Goal: Task Accomplishment & Management: Manage account settings

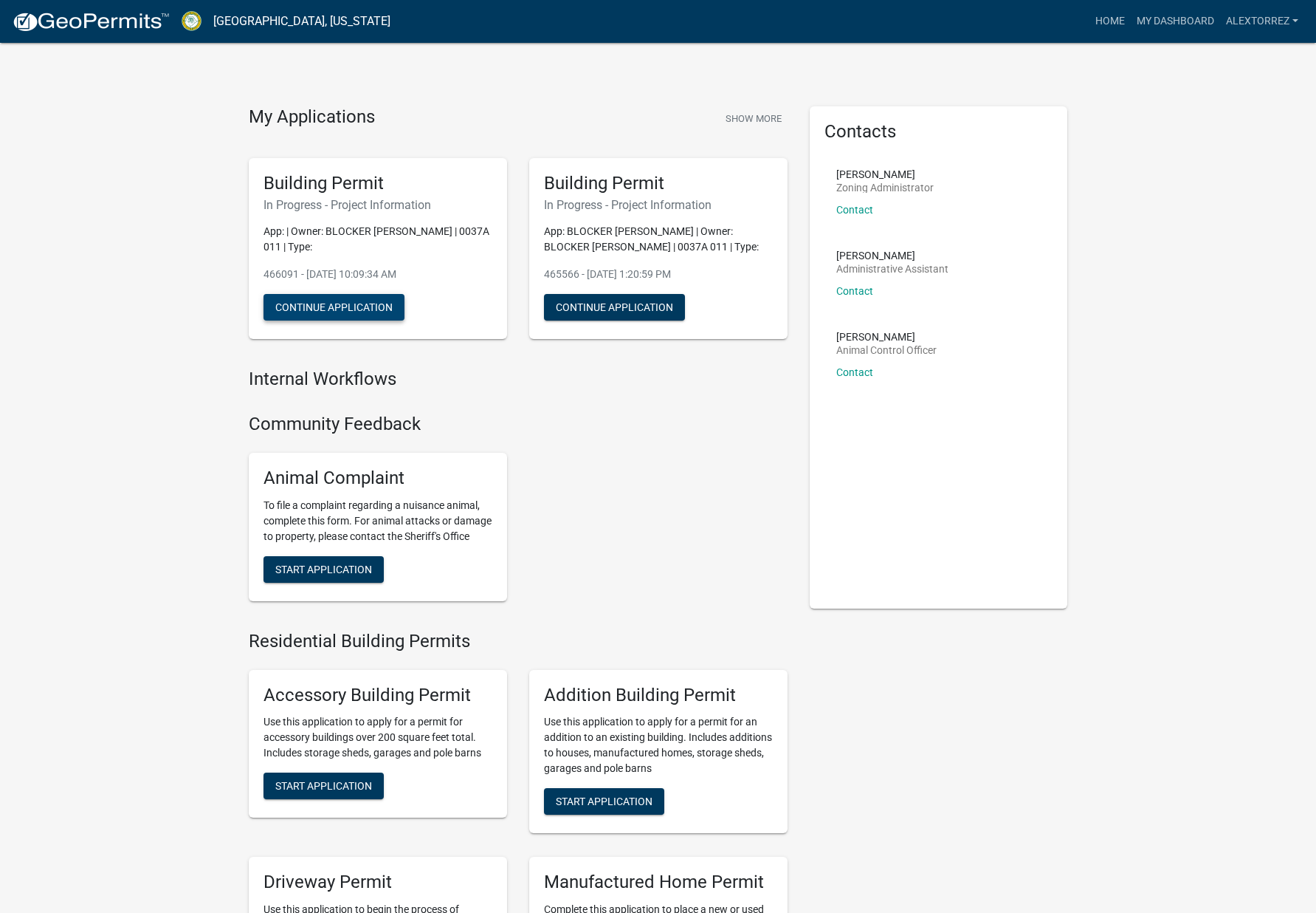
click at [356, 309] on button "Continue Application" at bounding box center [335, 306] width 141 height 27
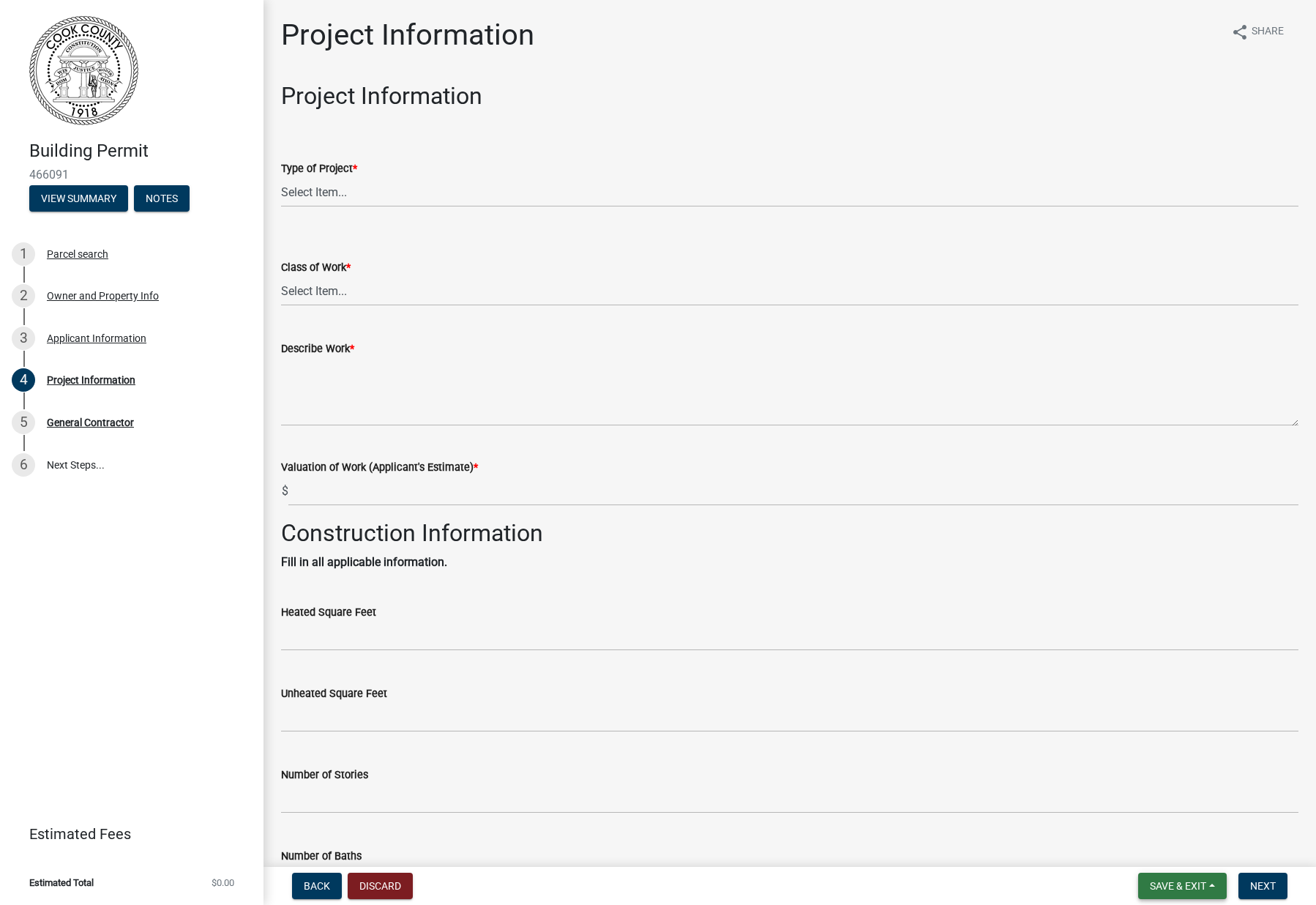
click at [1188, 886] on span "Save & Exit" at bounding box center [1179, 886] width 56 height 12
click at [378, 882] on button "Discard" at bounding box center [380, 886] width 65 height 26
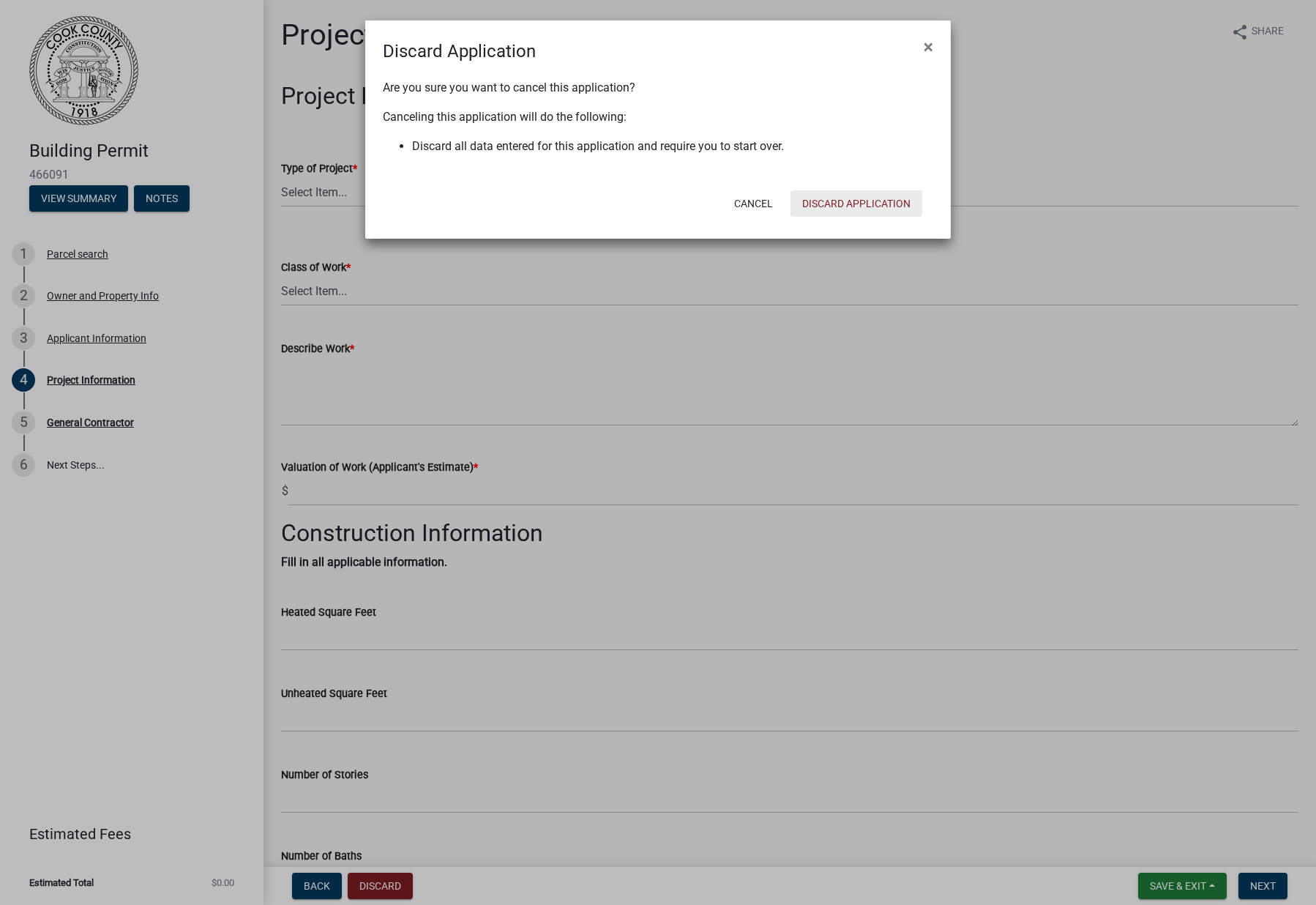
click at [831, 206] on button "Discard Application" at bounding box center [856, 203] width 131 height 26
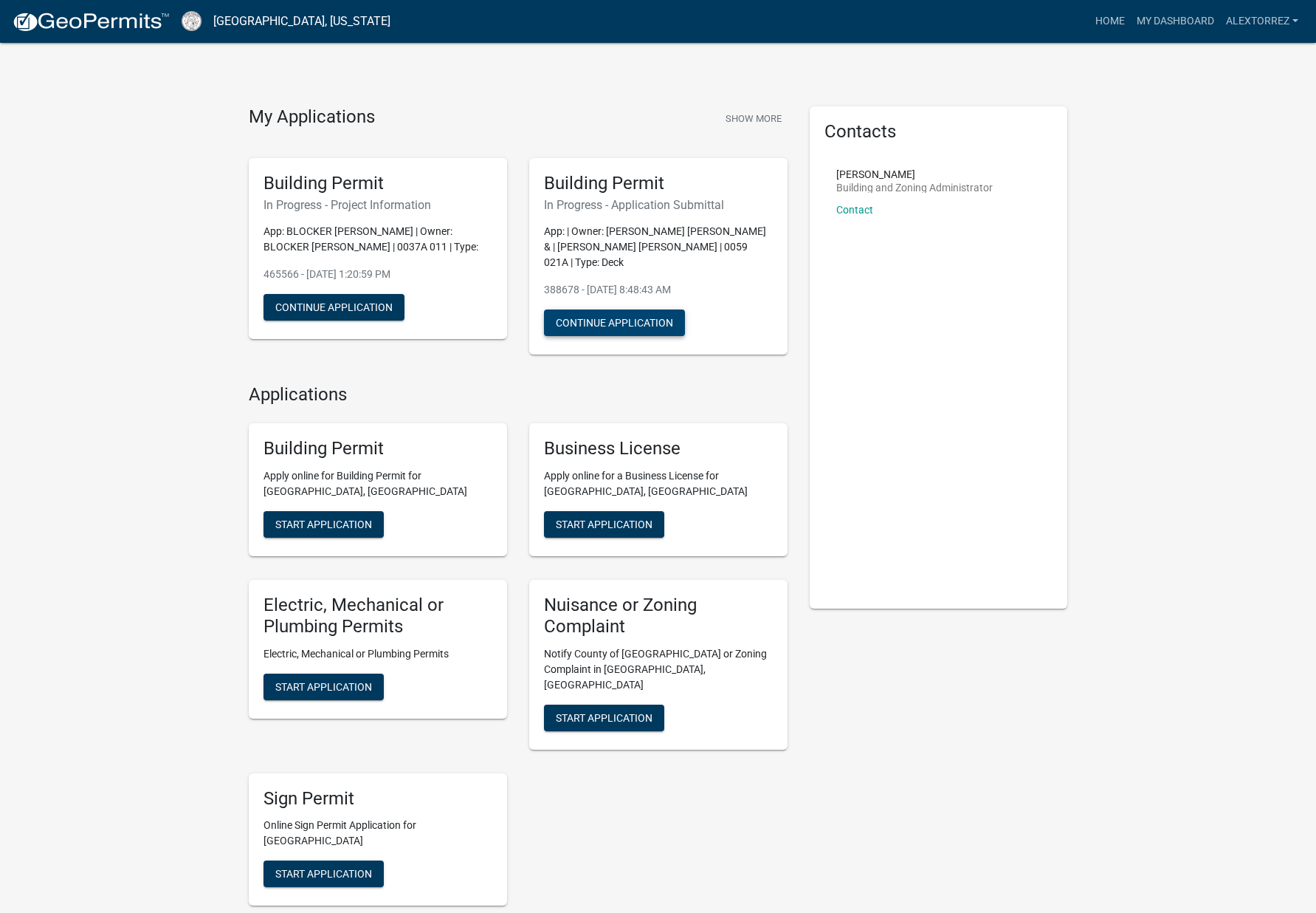
click at [612, 311] on button "Continue Application" at bounding box center [614, 322] width 141 height 27
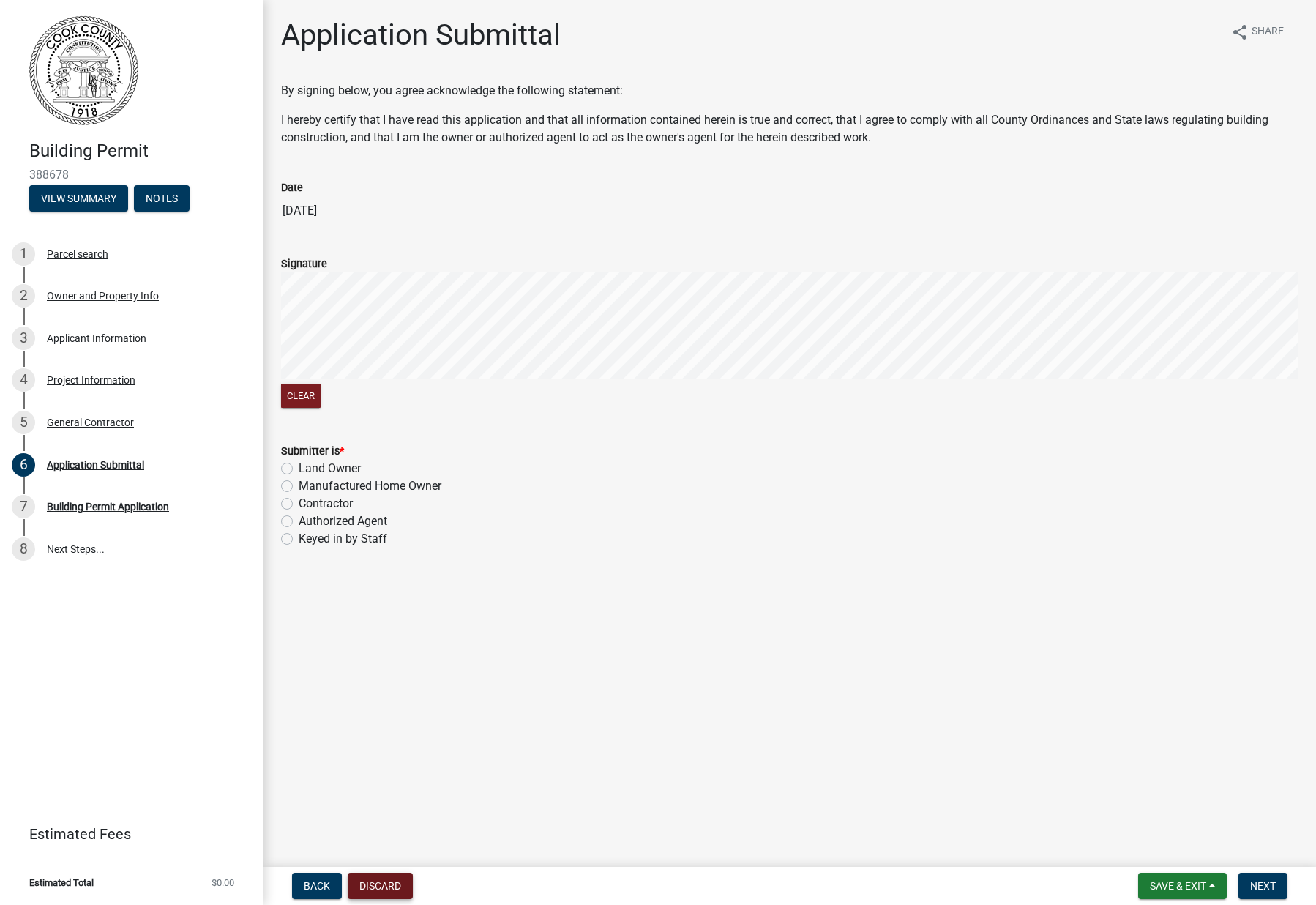
click at [393, 882] on button "Discard" at bounding box center [380, 886] width 65 height 26
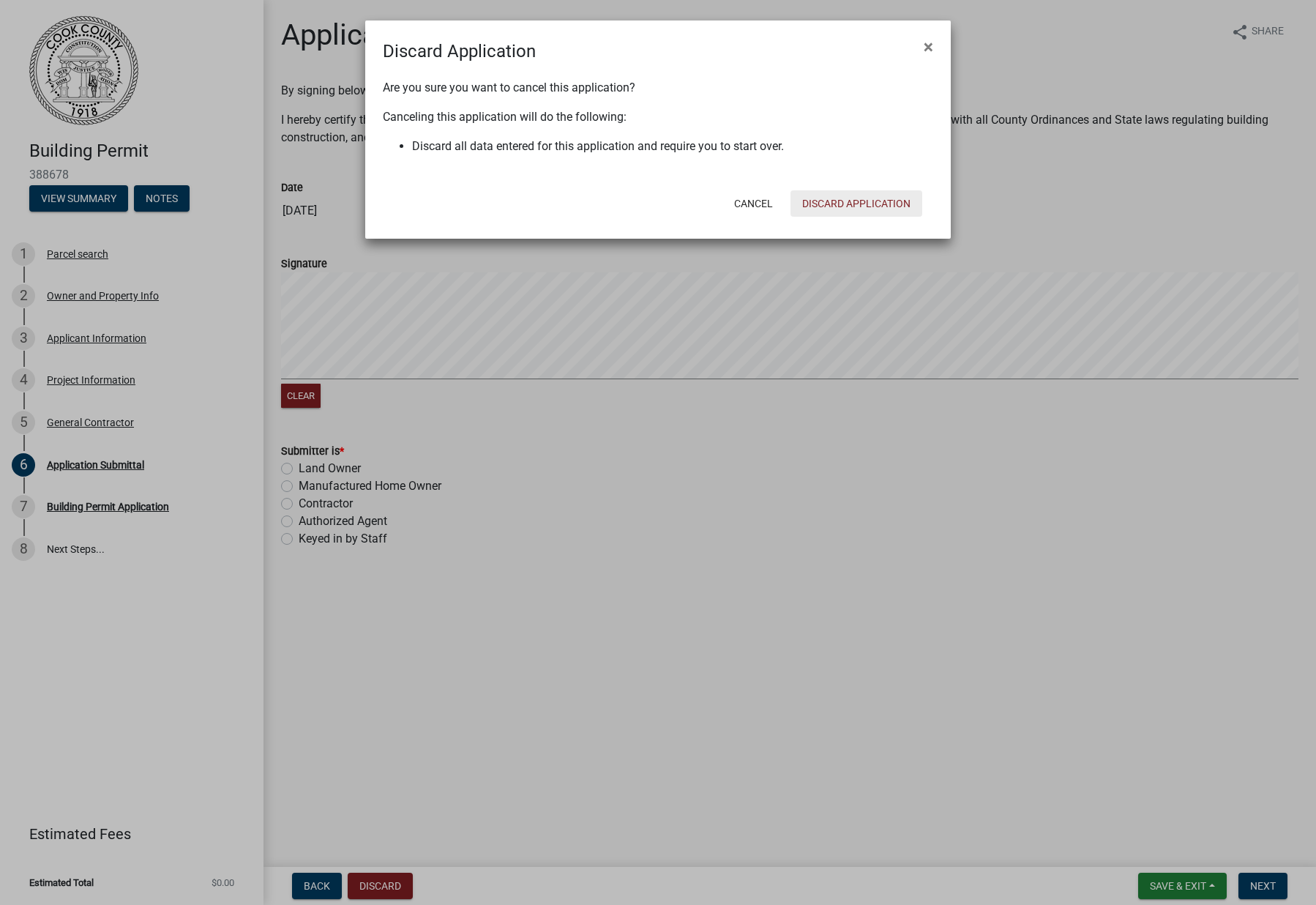
click at [852, 206] on button "Discard Application" at bounding box center [856, 203] width 131 height 26
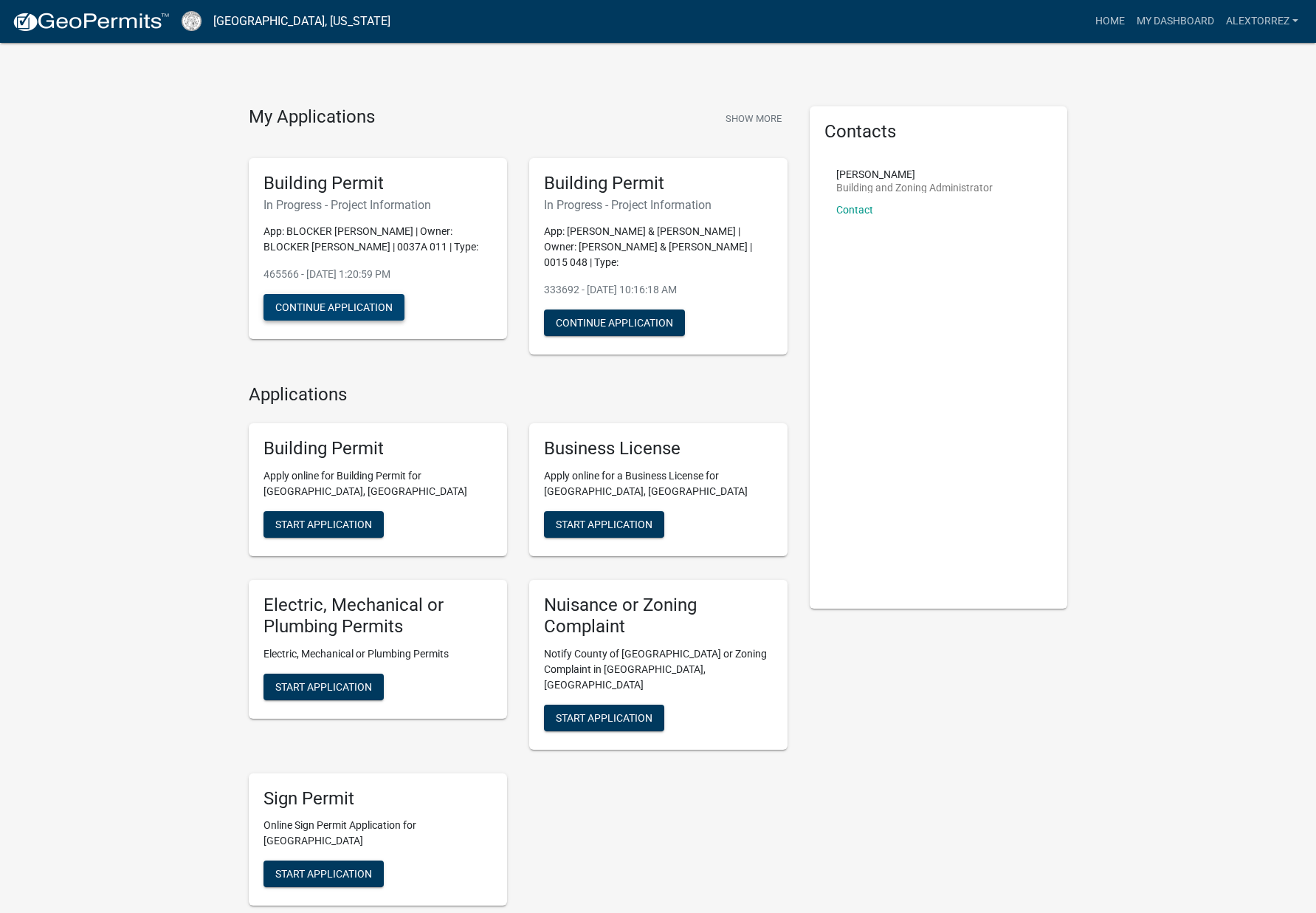
click at [362, 308] on button "Continue Application" at bounding box center [335, 306] width 141 height 27
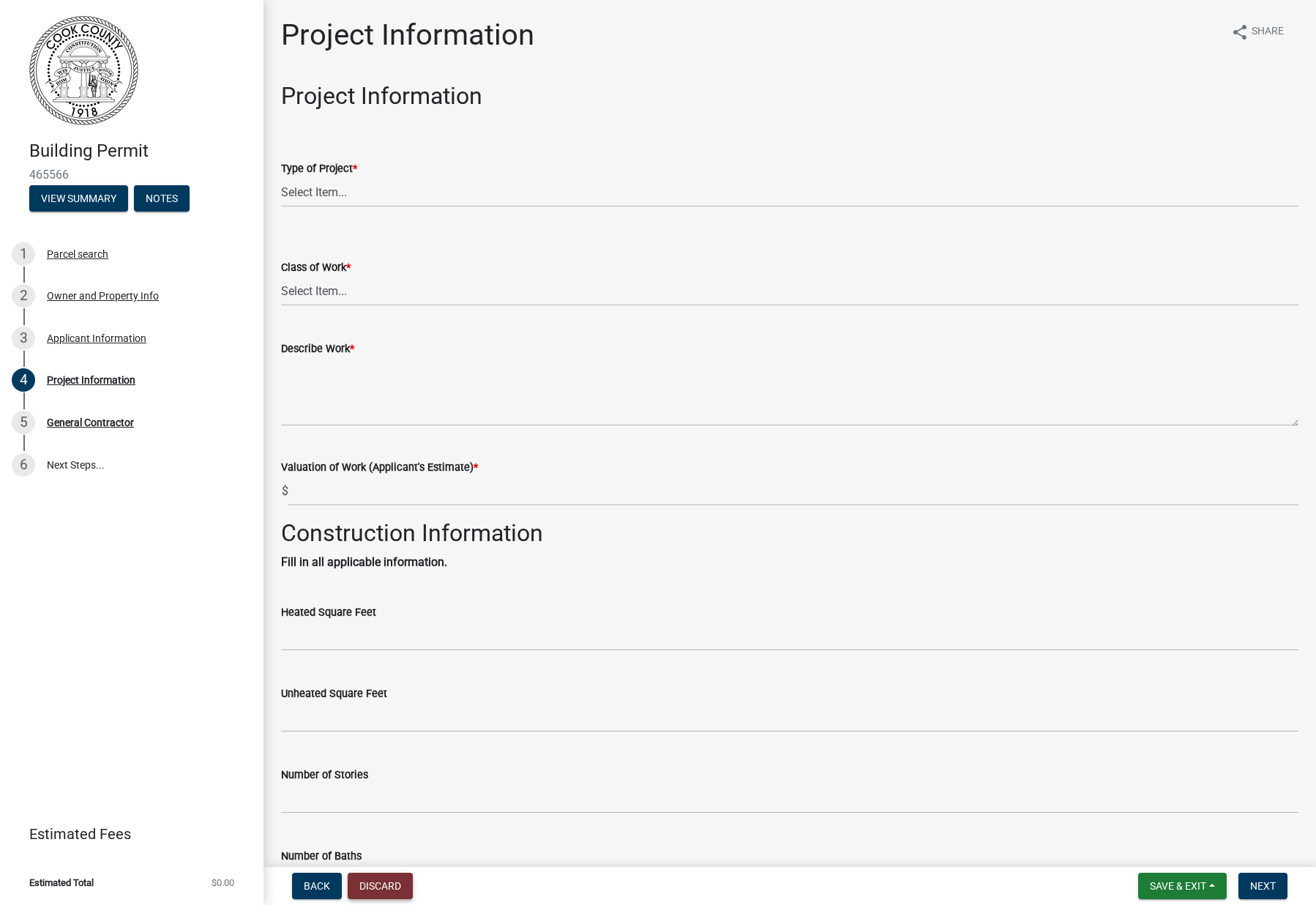
click at [388, 881] on button "Discard" at bounding box center [380, 886] width 65 height 26
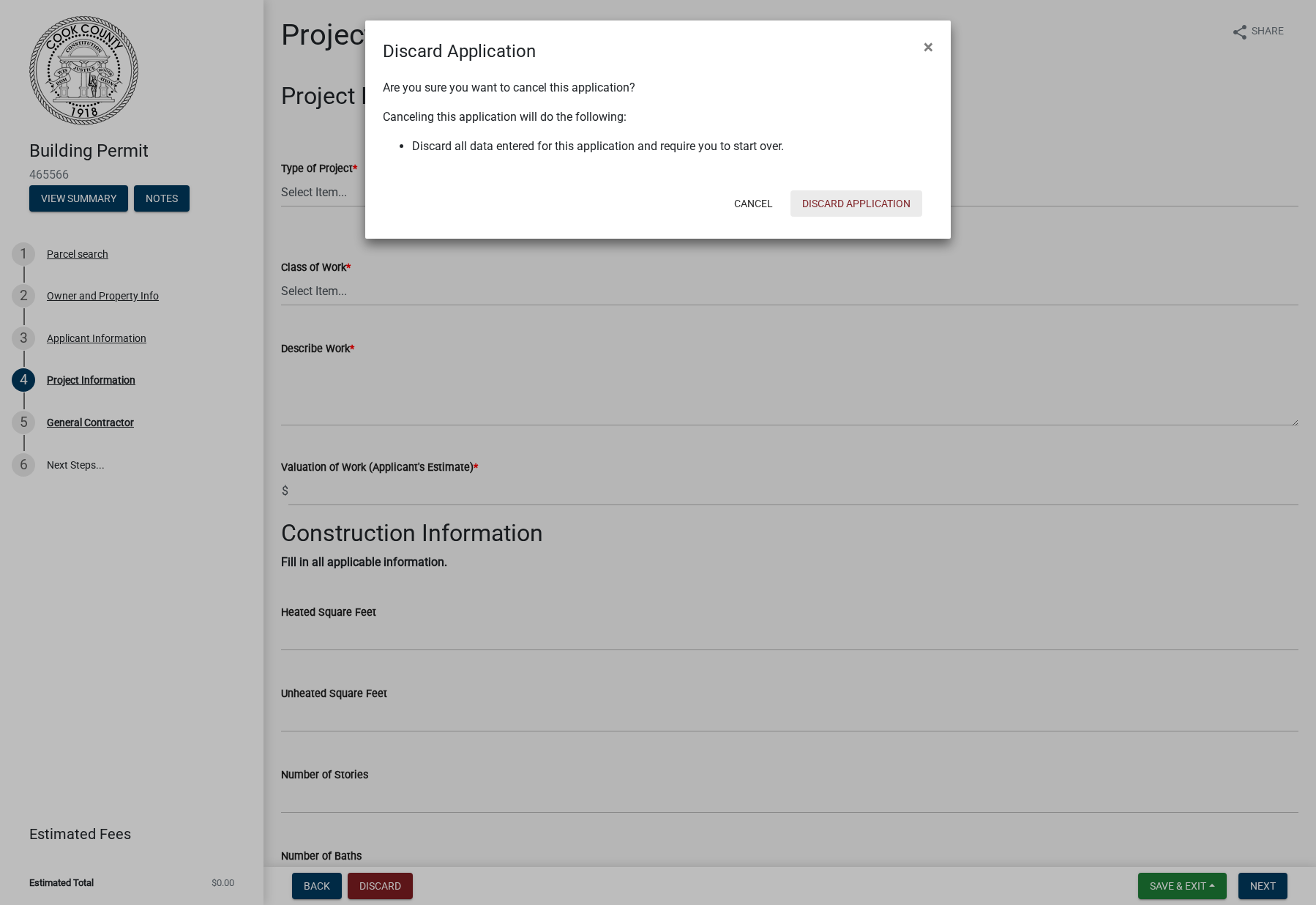
click at [876, 205] on button "Discard Application" at bounding box center [856, 203] width 131 height 26
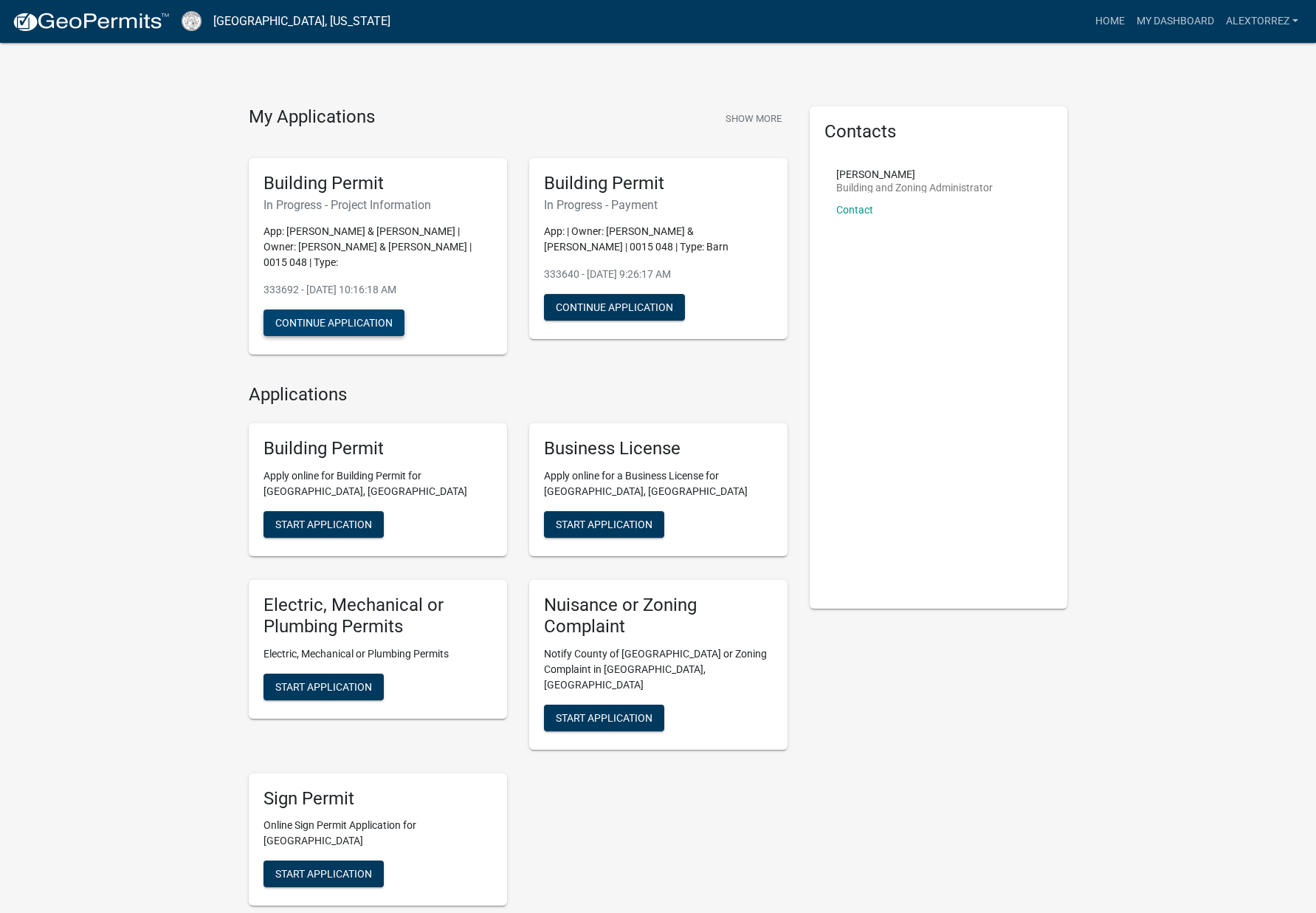
click at [365, 321] on button "Continue Application" at bounding box center [335, 322] width 141 height 27
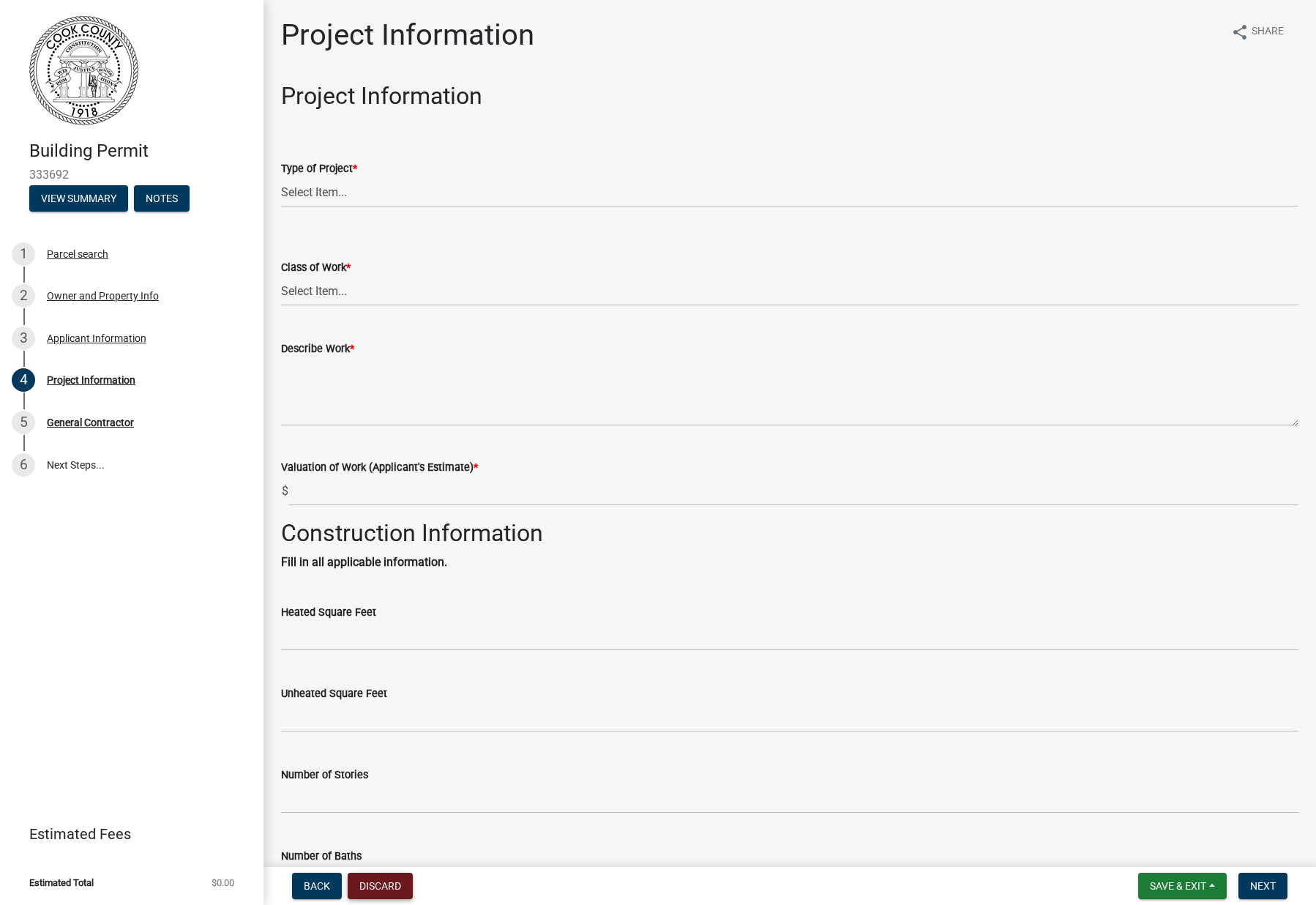
click at [393, 886] on button "Discard" at bounding box center [380, 886] width 65 height 26
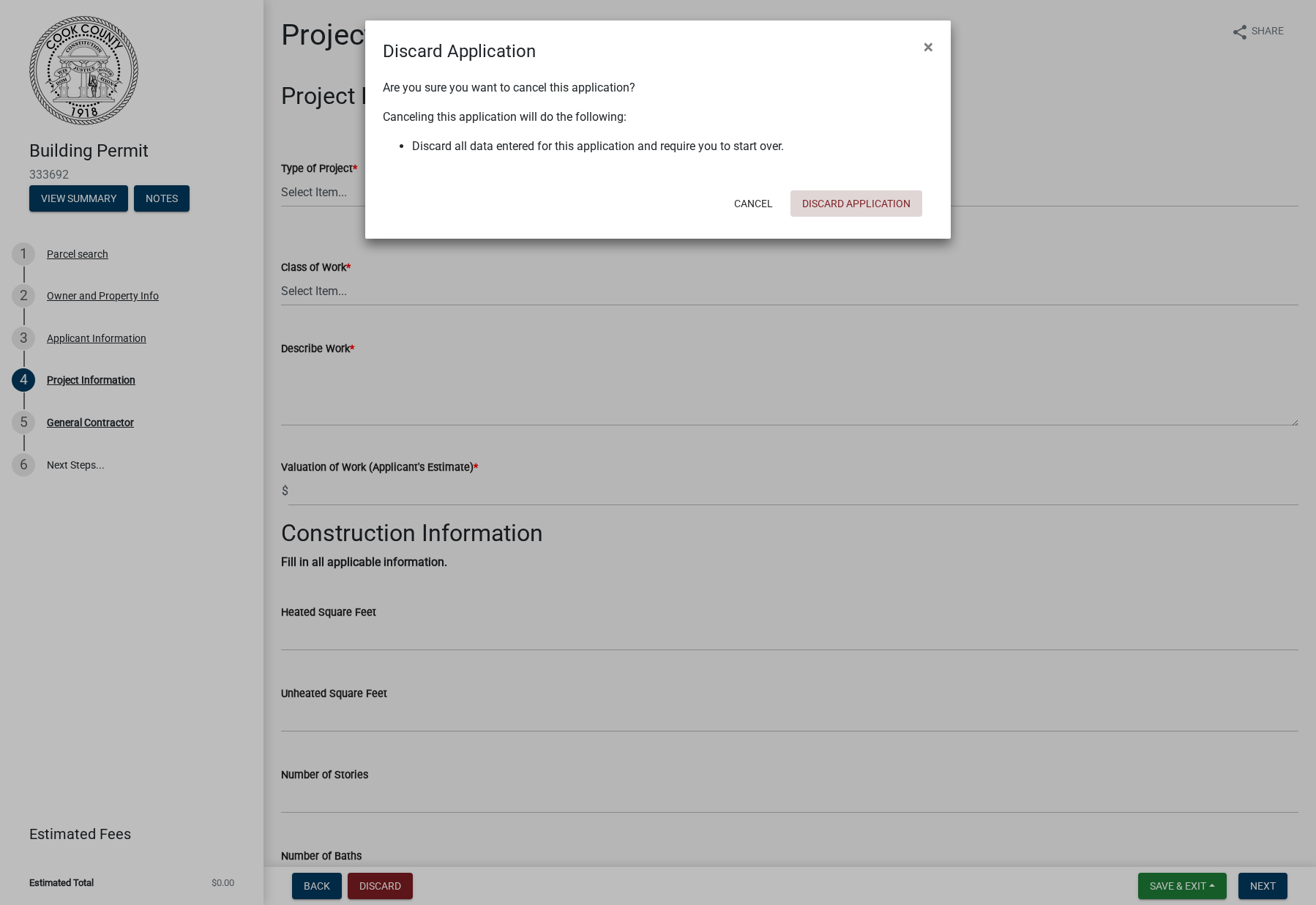
click at [868, 199] on button "Discard Application" at bounding box center [856, 203] width 131 height 26
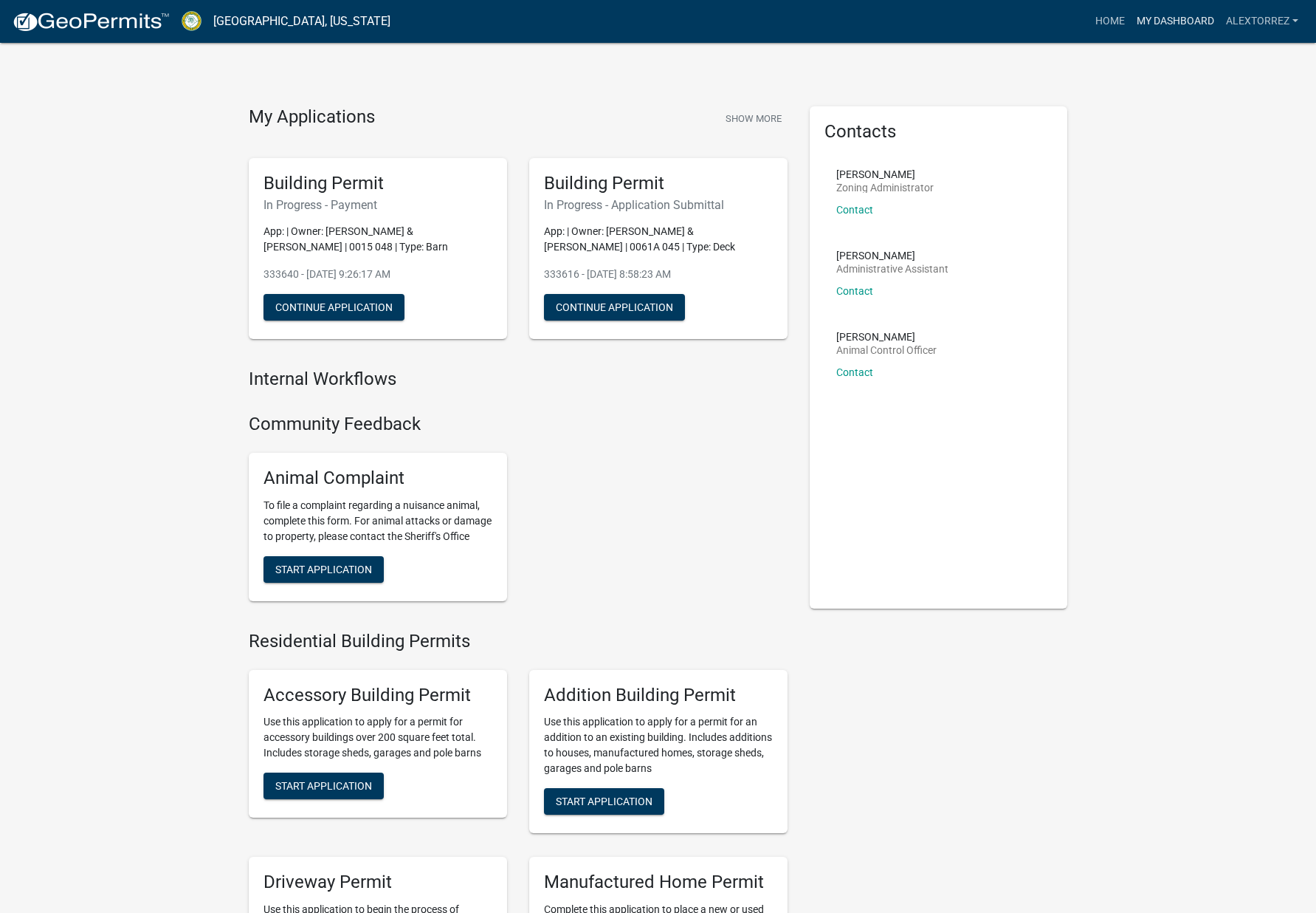
click at [1185, 27] on link "My Dashboard" at bounding box center [1175, 22] width 89 height 28
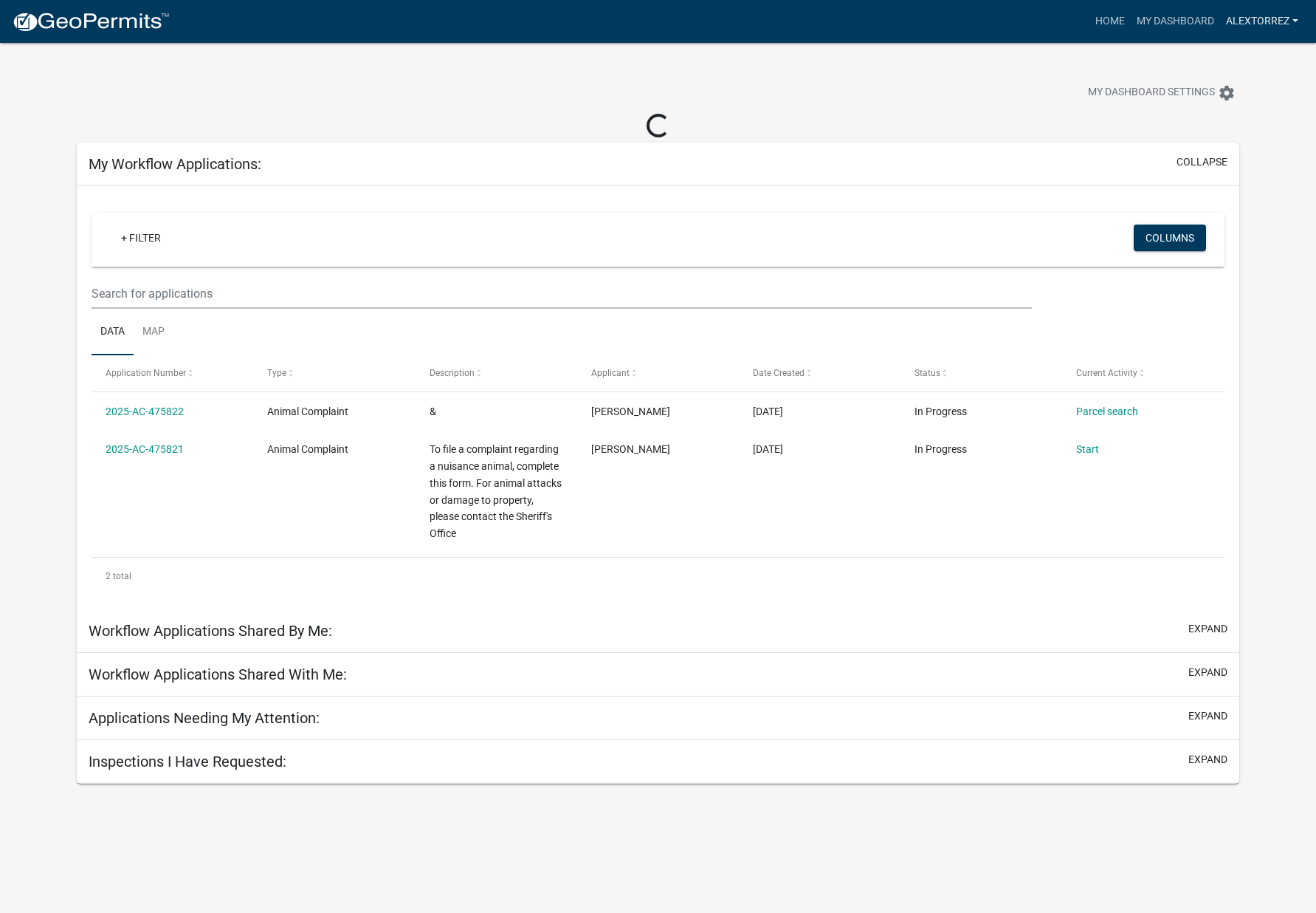
click at [1301, 19] on link "Alextorrez" at bounding box center [1262, 22] width 84 height 28
click at [1243, 53] on link "Account" at bounding box center [1245, 61] width 118 height 35
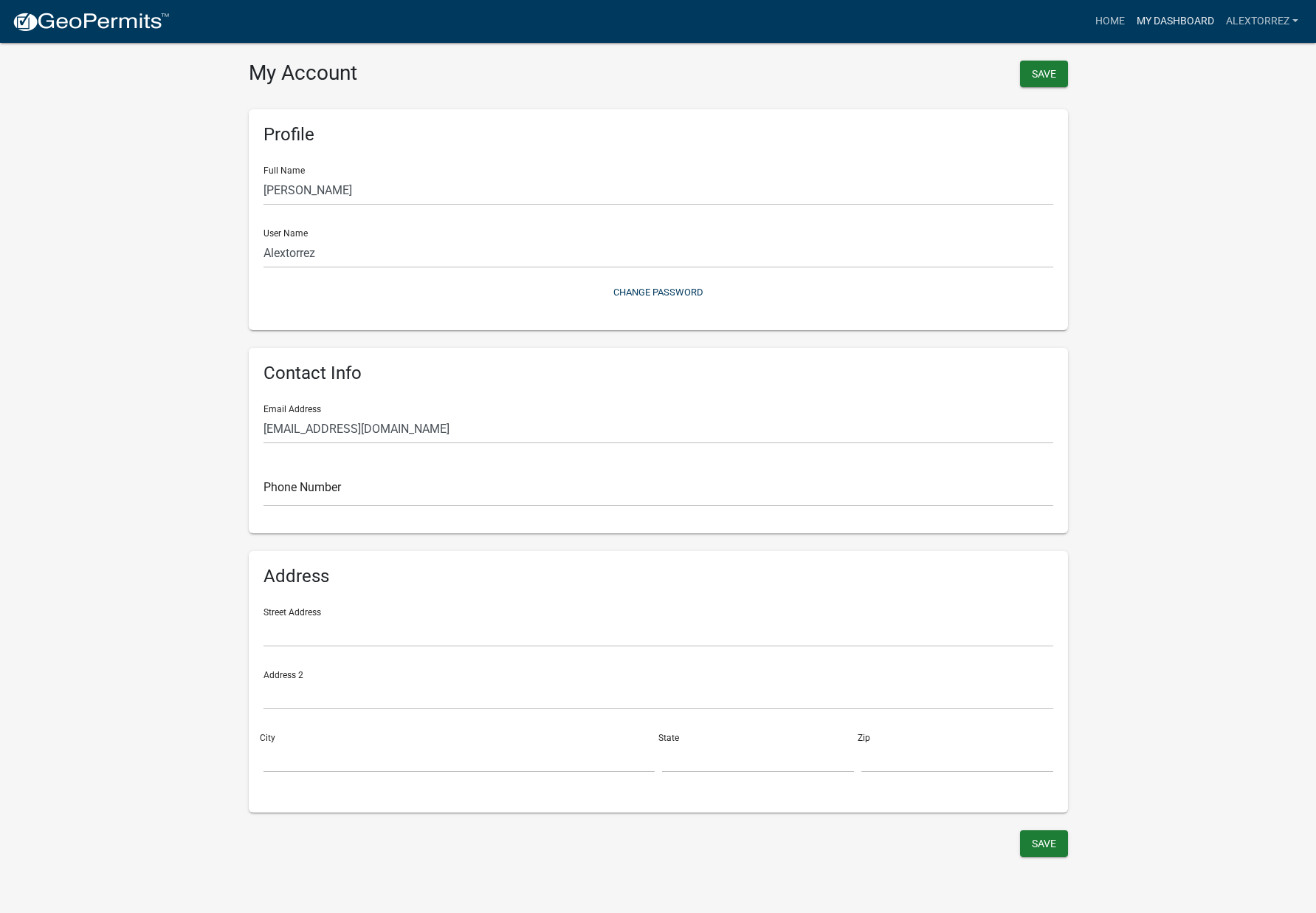
click at [1184, 20] on link "My Dashboard" at bounding box center [1175, 22] width 89 height 28
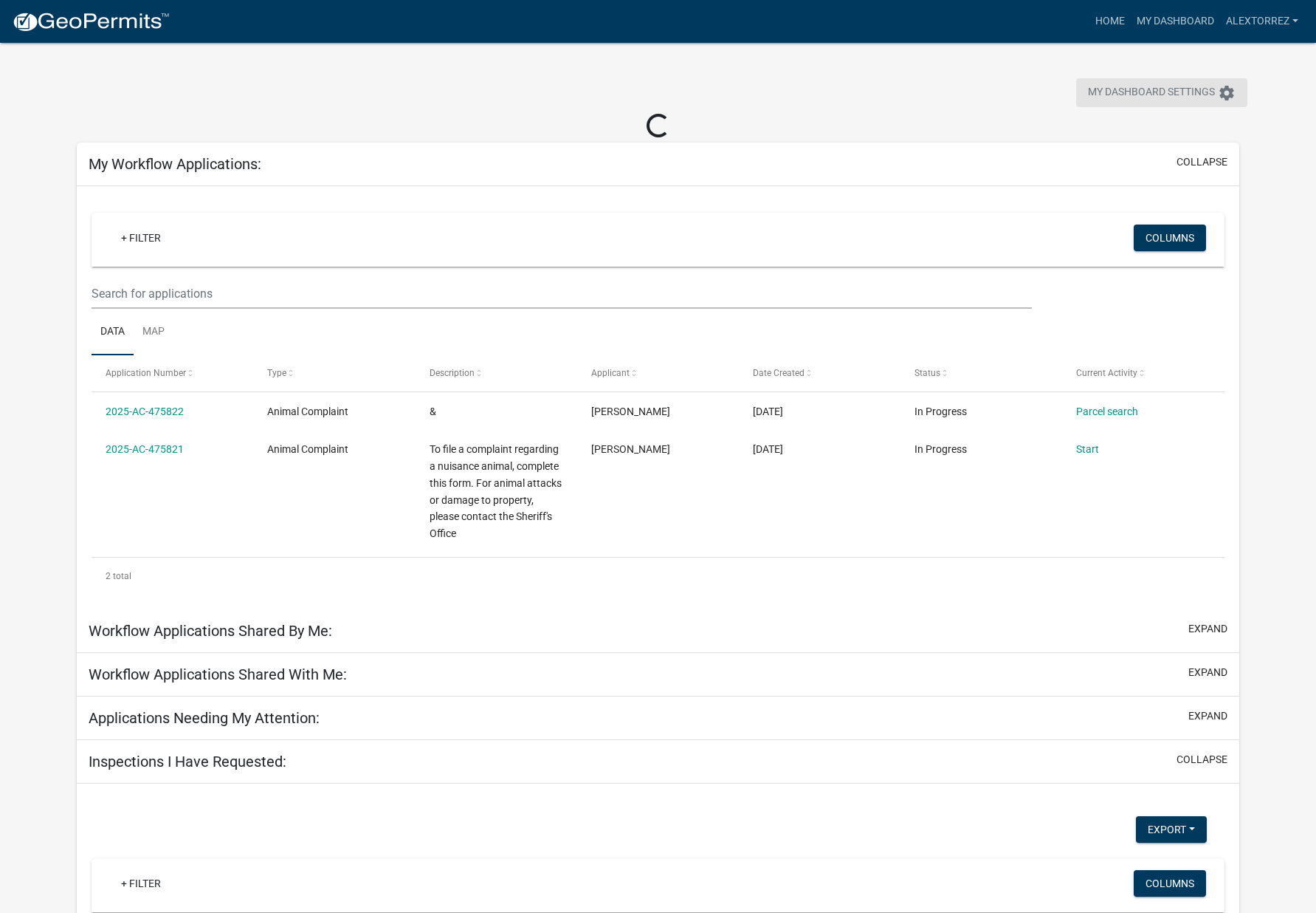
click at [1223, 95] on icon "settings" at bounding box center [1227, 93] width 18 height 18
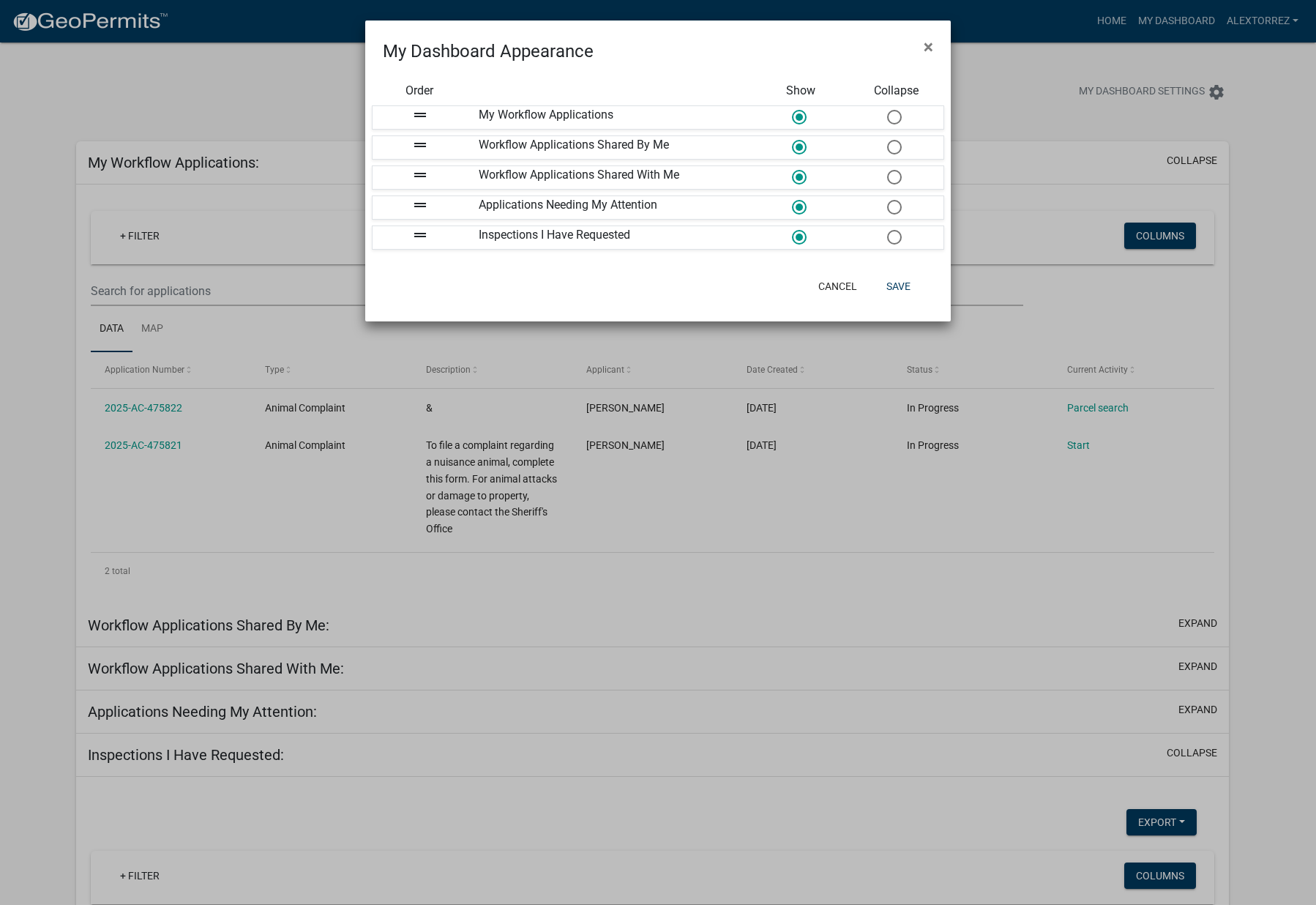
click at [1000, 96] on ngb-modal-window "My Dashboard Appearance × Order Show Collapse drag_handle My Workflow Applicati…" at bounding box center [658, 452] width 1316 height 905
